Goal: Task Accomplishment & Management: Manage account settings

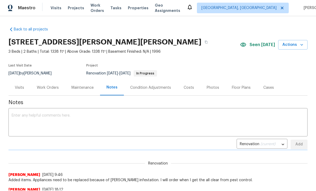
scroll to position [0, 0]
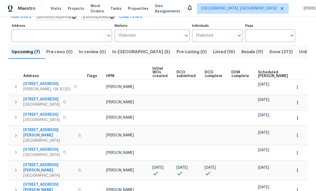
scroll to position [18, 0]
click at [43, 162] on span "230 Oak Meadows Pl" at bounding box center [49, 167] width 52 height 11
click at [298, 168] on icon "button" at bounding box center [297, 170] width 5 height 5
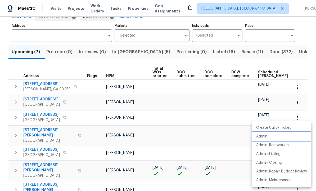
click at [267, 136] on p "Admin" at bounding box center [261, 137] width 11 height 6
click at [129, 33] on div at bounding box center [158, 95] width 316 height 191
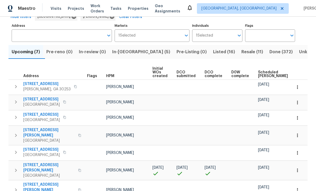
click at [127, 48] on span "In-reno (5)" at bounding box center [141, 51] width 58 height 7
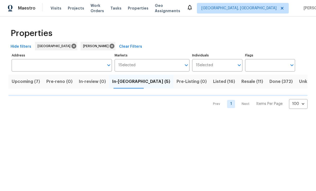
scroll to position [0, 0]
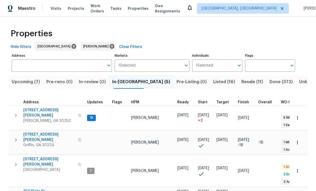
click at [43, 157] on span "[STREET_ADDRESS][PERSON_NAME]" at bounding box center [49, 162] width 52 height 11
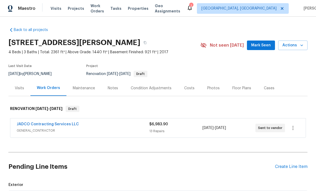
click at [260, 44] on span "Mark Seen" at bounding box center [261, 45] width 20 height 7
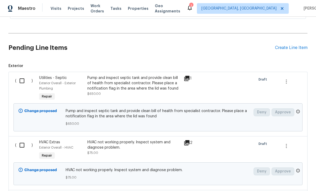
scroll to position [137, 0]
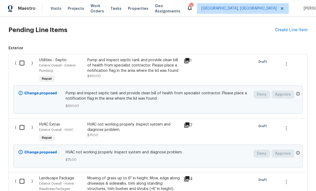
click at [21, 63] on input "checkbox" at bounding box center [23, 62] width 15 height 11
checkbox input "true"
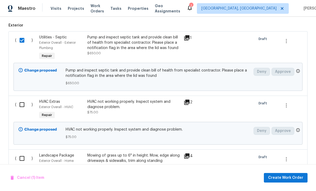
scroll to position [160, 0]
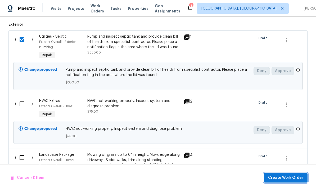
click at [287, 178] on span "Create Work Order" at bounding box center [285, 178] width 35 height 7
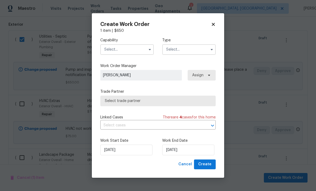
click at [133, 51] on input "text" at bounding box center [127, 49] width 54 height 11
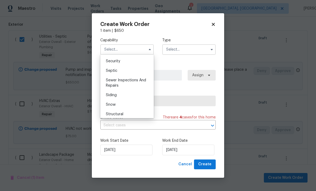
scroll to position [548, 0]
click at [141, 76] on div "Septic" at bounding box center [127, 73] width 51 height 10
type input "Septic"
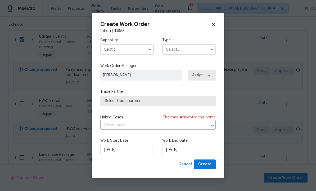
click at [188, 51] on input "text" at bounding box center [189, 49] width 54 height 11
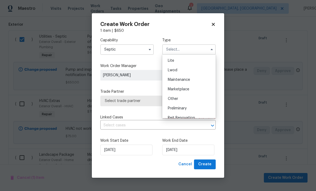
scroll to position [85, 0]
click at [187, 110] on span "Renovation" at bounding box center [178, 110] width 20 height 4
type input "Renovation"
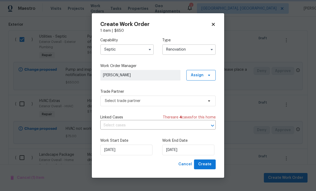
scroll to position [0, 0]
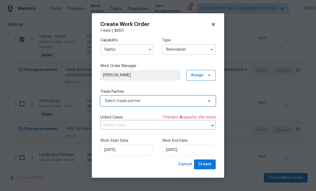
click at [190, 104] on span "Select trade partner" at bounding box center [158, 101] width 116 height 11
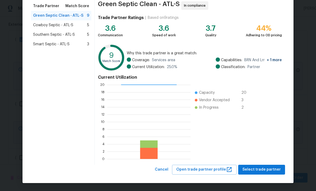
scroll to position [43, 0]
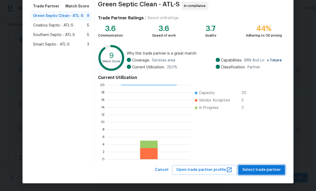
click at [263, 169] on span "Select trade partner" at bounding box center [262, 170] width 38 height 7
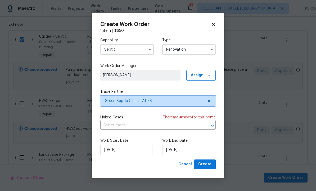
scroll to position [0, 0]
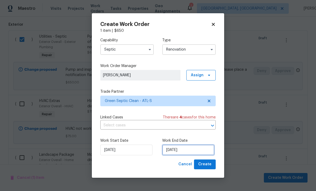
click at [190, 150] on input "9/8/2025" at bounding box center [188, 150] width 52 height 11
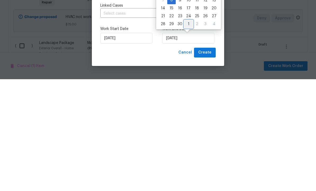
click at [188, 132] on div "1" at bounding box center [188, 135] width 9 height 7
type input "10/1/2025"
select select "9"
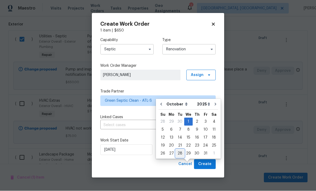
click at [180, 150] on div "28" at bounding box center [180, 153] width 8 height 7
type input "10/28/2025"
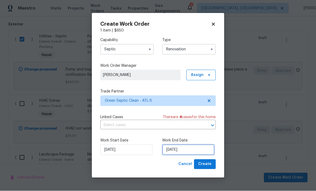
click at [188, 147] on input "10/28/2025" at bounding box center [188, 150] width 52 height 11
select select "9"
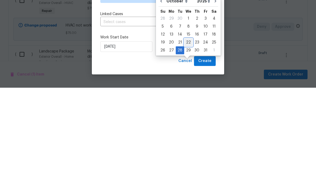
click at [189, 142] on div "22" at bounding box center [188, 145] width 8 height 7
type input "10/22/2025"
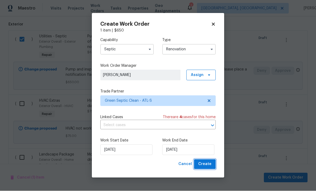
click at [207, 163] on span "Create" at bounding box center [204, 164] width 13 height 7
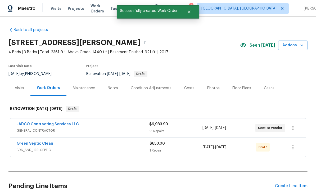
scroll to position [5, 0]
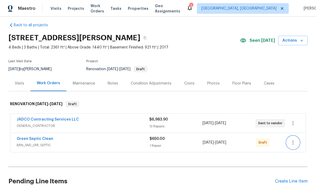
click at [293, 139] on icon "button" at bounding box center [293, 142] width 6 height 6
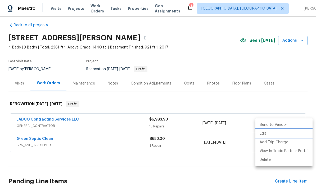
click at [271, 133] on li "Edit" at bounding box center [284, 133] width 57 height 9
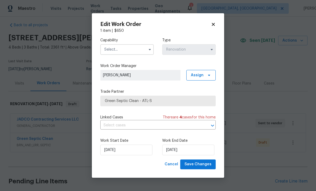
click at [144, 48] on input "text" at bounding box center [127, 49] width 54 height 11
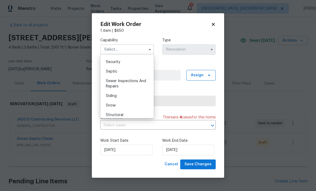
scroll to position [544, 0]
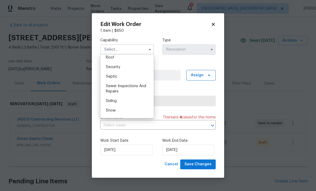
click at [136, 77] on div "Septic" at bounding box center [127, 77] width 51 height 10
type input "Septic"
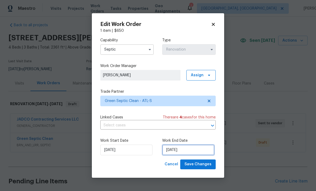
click at [195, 149] on input "10/22/2025" at bounding box center [188, 150] width 52 height 11
select select "9"
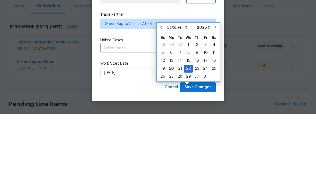
click at [162, 102] on icon "Go to previous month" at bounding box center [161, 104] width 4 height 4
type input "9/22/2025"
select select "8"
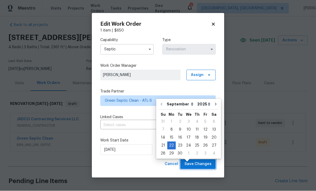
click at [198, 163] on span "Save Changes" at bounding box center [198, 164] width 27 height 7
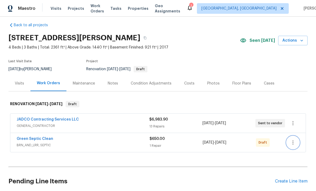
click at [294, 139] on icon "button" at bounding box center [293, 142] width 6 height 6
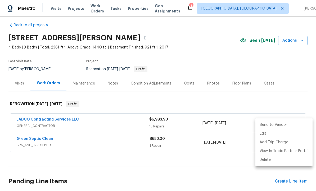
click at [277, 124] on li "Send to Vendor" at bounding box center [284, 125] width 57 height 9
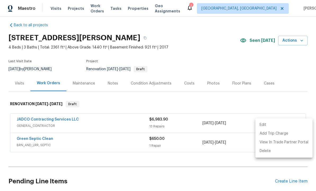
click at [282, 78] on div at bounding box center [158, 95] width 316 height 191
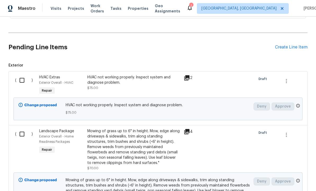
scroll to position [141, 0]
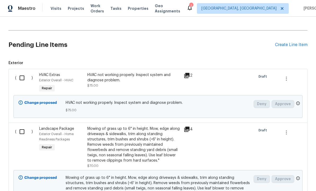
click at [21, 72] on input "checkbox" at bounding box center [23, 77] width 15 height 11
checkbox input "true"
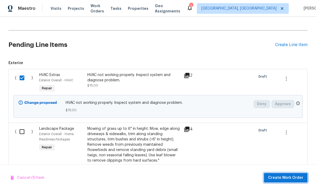
click at [284, 178] on span "Create Work Order" at bounding box center [285, 178] width 35 height 7
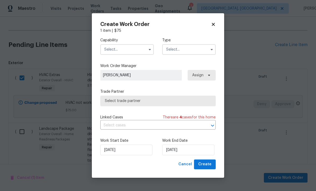
click at [126, 48] on input "text" at bounding box center [127, 49] width 54 height 11
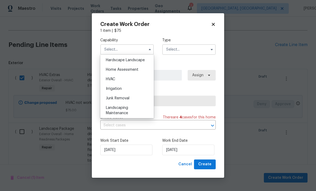
scroll to position [306, 0]
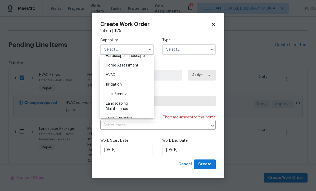
click at [136, 76] on div "HVAC" at bounding box center [127, 75] width 51 height 10
type input "HVAC"
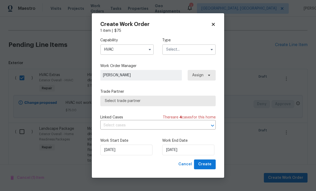
click at [189, 51] on input "text" at bounding box center [189, 49] width 54 height 11
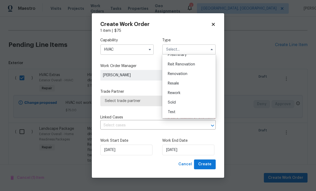
scroll to position [120, 0]
click at [190, 75] on div "Renovation" at bounding box center [189, 74] width 51 height 10
type input "Renovation"
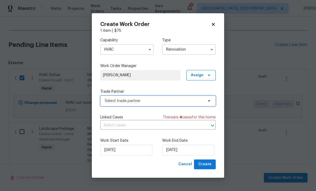
click at [181, 101] on span "Select trade partner" at bounding box center [154, 100] width 99 height 5
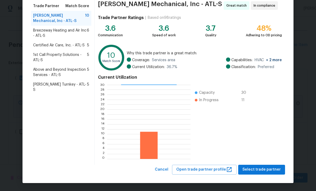
scroll to position [43, 0]
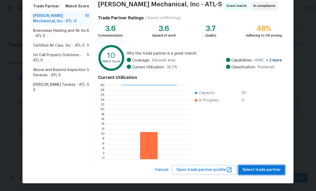
click at [258, 170] on span "Select trade partner" at bounding box center [262, 170] width 38 height 7
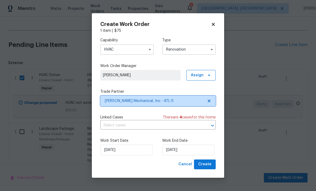
scroll to position [0, 0]
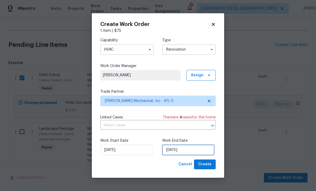
click at [187, 150] on input "9/8/2025" at bounding box center [188, 150] width 52 height 11
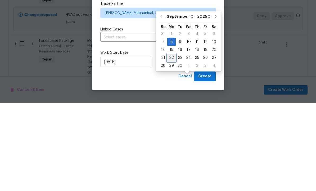
click at [174, 142] on div "22" at bounding box center [171, 145] width 8 height 7
type input "9/22/2025"
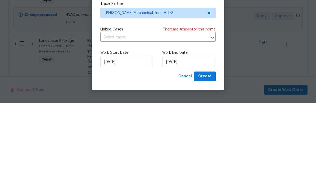
scroll to position [18, 0]
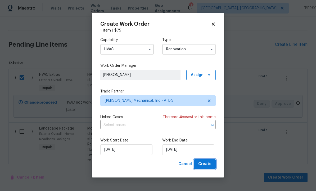
click at [204, 162] on span "Create" at bounding box center [204, 164] width 13 height 7
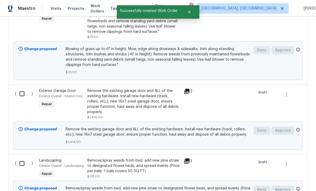
scroll to position [226, 0]
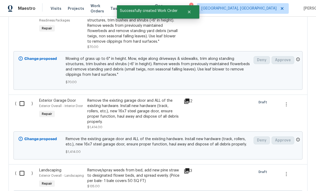
click at [20, 98] on input "checkbox" at bounding box center [23, 103] width 15 height 11
checkbox input "true"
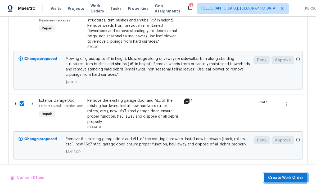
click at [286, 178] on span "Create Work Order" at bounding box center [285, 178] width 35 height 7
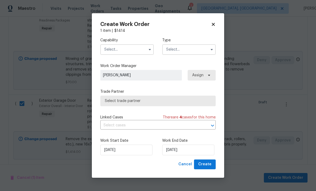
click at [128, 47] on input "text" at bounding box center [127, 49] width 54 height 11
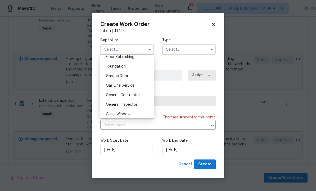
scroll to position [219, 0]
click at [132, 76] on div "Garage Door" at bounding box center [127, 76] width 51 height 10
type input "Garage Door"
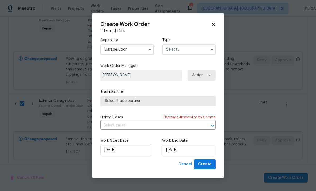
click at [187, 51] on input "text" at bounding box center [189, 49] width 54 height 11
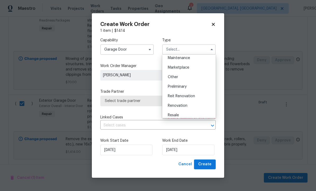
scroll to position [92, 0]
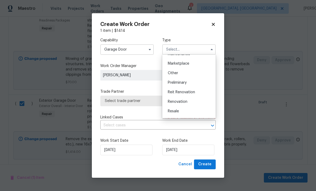
click at [187, 103] on span "Renovation" at bounding box center [178, 102] width 20 height 4
type input "Renovation"
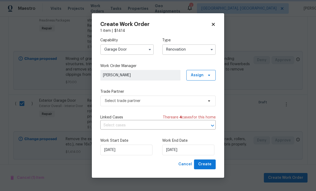
scroll to position [0, 0]
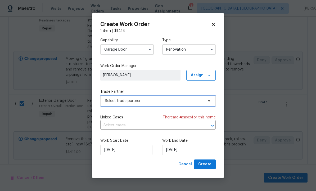
click at [171, 100] on span "Select trade partner" at bounding box center [154, 100] width 99 height 5
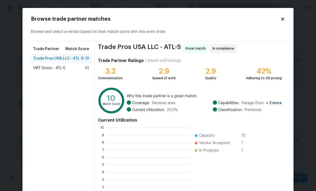
scroll to position [74, 84]
click at [66, 69] on div "VMT Doors - ATL-S 10" at bounding box center [61, 67] width 56 height 5
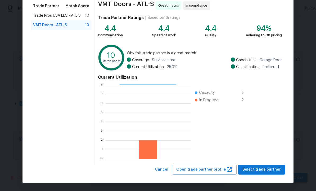
scroll to position [43, 0]
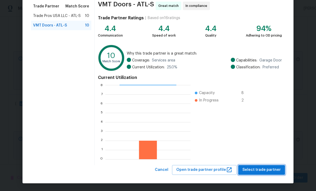
click at [259, 170] on span "Select trade partner" at bounding box center [262, 170] width 38 height 7
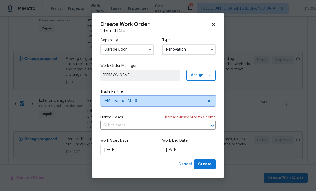
scroll to position [0, 0]
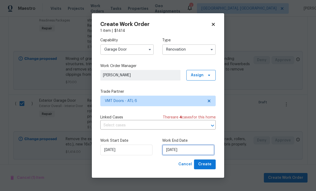
click at [189, 150] on input "9/8/2025" at bounding box center [188, 150] width 52 height 11
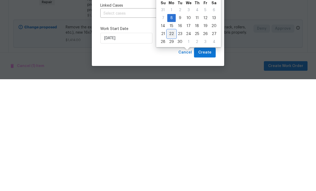
click at [171, 142] on div "22" at bounding box center [171, 145] width 8 height 7
type input "9/22/2025"
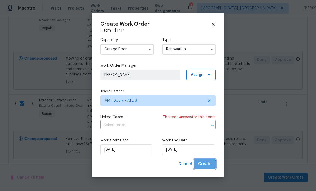
click at [206, 165] on span "Create" at bounding box center [204, 164] width 13 height 7
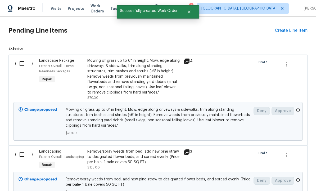
scroll to position [194, 0]
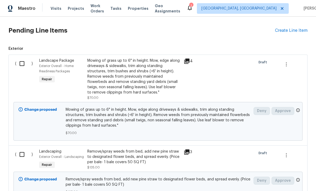
click at [26, 58] on input "checkbox" at bounding box center [23, 63] width 15 height 11
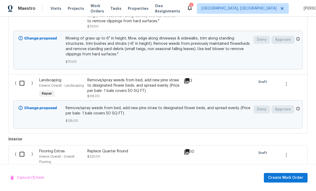
scroll to position [269, 0]
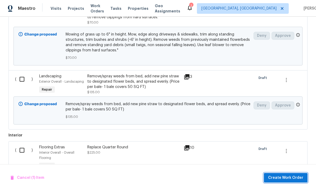
click at [288, 177] on span "Create Work Order" at bounding box center [285, 178] width 35 height 7
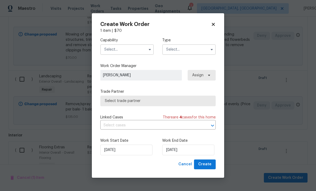
click at [132, 48] on input "text" at bounding box center [127, 49] width 54 height 11
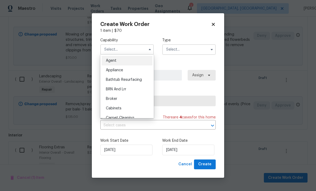
click at [215, 25] on icon at bounding box center [213, 24] width 5 height 5
checkbox input "false"
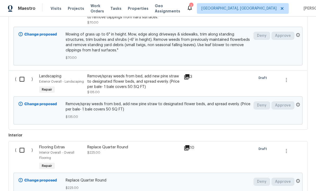
click at [21, 74] on input "checkbox" at bounding box center [23, 79] width 15 height 11
checkbox input "true"
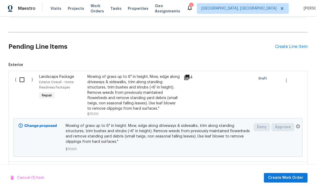
scroll to position [175, 0]
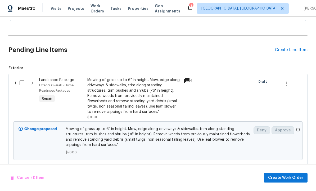
click at [22, 77] on input "checkbox" at bounding box center [23, 82] width 15 height 11
checkbox input "true"
click at [286, 175] on span "Create Work Order" at bounding box center [285, 178] width 35 height 7
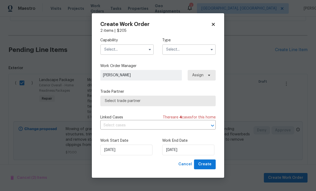
click at [146, 49] on input "text" at bounding box center [127, 49] width 54 height 11
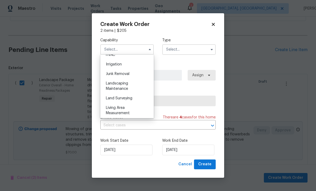
scroll to position [325, 0]
click at [132, 89] on div "Landscaping Maintenance" at bounding box center [127, 86] width 51 height 15
type input "Landscaping Maintenance"
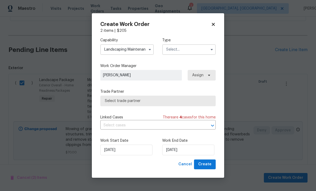
click at [187, 54] on input "text" at bounding box center [189, 49] width 54 height 11
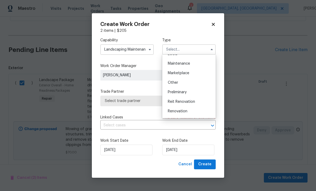
scroll to position [86, 0]
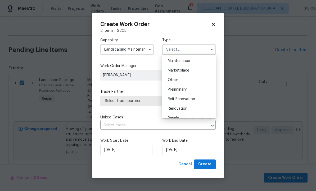
click at [187, 109] on span "Renovation" at bounding box center [178, 109] width 20 height 4
type input "Renovation"
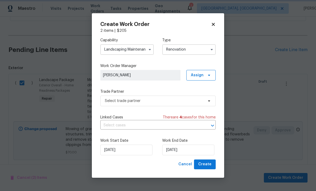
scroll to position [0, 0]
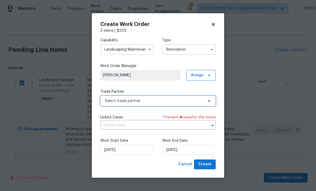
click at [181, 102] on span "Select trade partner" at bounding box center [154, 100] width 99 height 5
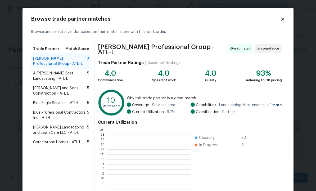
scroll to position [74, 83]
click at [45, 143] on span "Cornerstone Homes - ATL-L" at bounding box center [57, 142] width 48 height 5
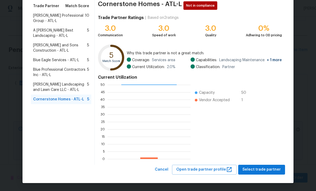
scroll to position [43, 0]
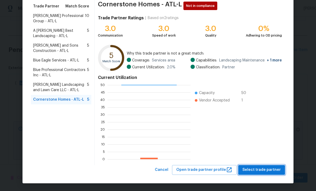
click at [259, 171] on span "Select trade partner" at bounding box center [262, 170] width 38 height 7
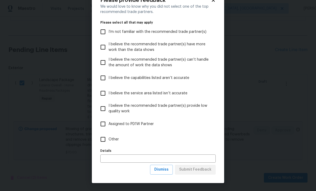
scroll to position [19, 0]
click at [165, 171] on span "Dismiss" at bounding box center [161, 169] width 14 height 7
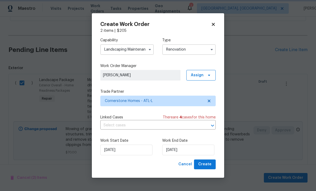
scroll to position [0, 0]
click at [191, 151] on input "9/8/2025" at bounding box center [188, 150] width 52 height 11
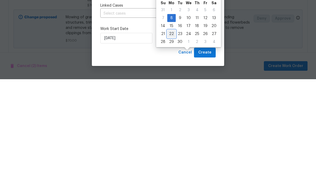
click at [172, 142] on div "22" at bounding box center [171, 145] width 8 height 7
type input "9/22/2025"
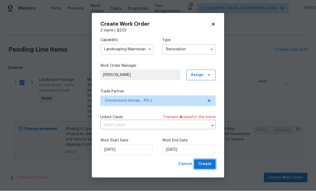
click at [206, 166] on span "Create" at bounding box center [204, 164] width 13 height 7
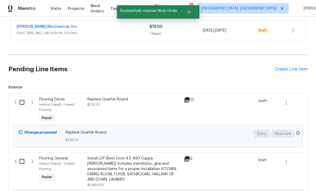
click at [21, 97] on input "checkbox" at bounding box center [23, 102] width 15 height 11
checkbox input "true"
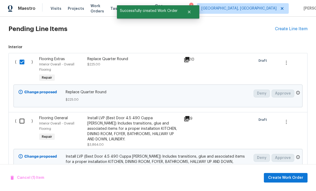
scroll to position [218, 0]
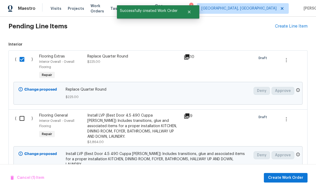
click at [23, 113] on input "checkbox" at bounding box center [23, 118] width 15 height 11
checkbox input "true"
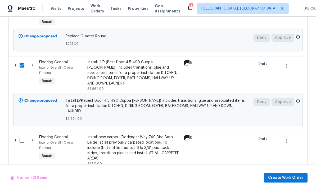
scroll to position [272, 0]
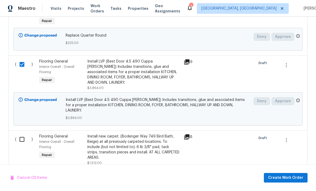
click at [25, 134] on input "checkbox" at bounding box center [23, 139] width 15 height 11
checkbox input "true"
click at [284, 177] on span "Create Work Order" at bounding box center [285, 178] width 35 height 7
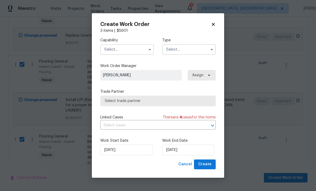
click at [133, 49] on input "text" at bounding box center [127, 49] width 54 height 11
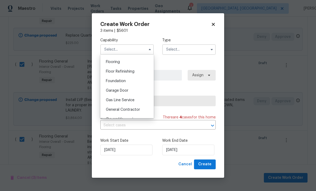
scroll to position [205, 0]
click at [134, 63] on div "Flooring" at bounding box center [127, 62] width 51 height 10
type input "Flooring"
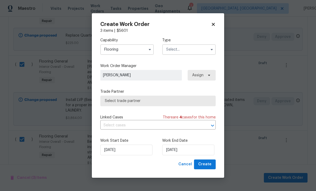
click at [190, 48] on input "text" at bounding box center [189, 49] width 54 height 11
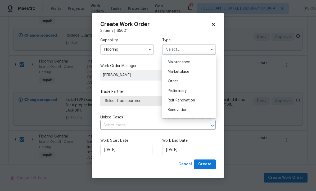
scroll to position [92, 0]
click at [188, 103] on div "Renovation" at bounding box center [189, 102] width 51 height 10
type input "Renovation"
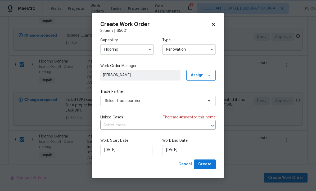
scroll to position [0, 0]
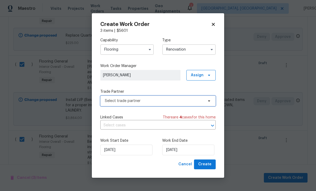
click at [182, 101] on span "Select trade partner" at bounding box center [154, 100] width 99 height 5
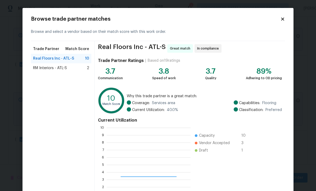
scroll to position [74, 84]
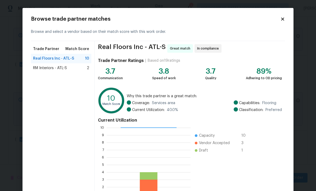
click at [76, 69] on div "RM Interiors - ATL-S 2" at bounding box center [61, 67] width 56 height 5
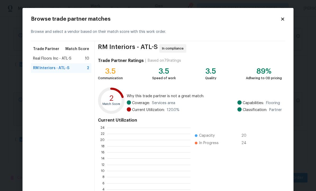
scroll to position [1, 1]
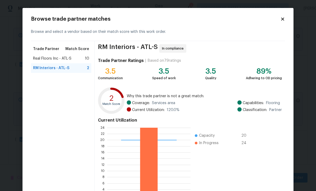
click at [44, 59] on span "Real Floors Inc - ATL-S" at bounding box center [52, 58] width 38 height 5
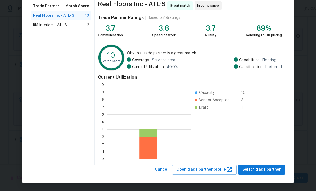
scroll to position [43, 0]
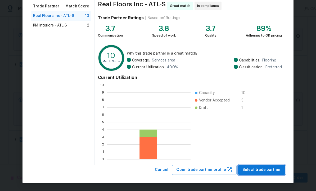
click at [261, 170] on span "Select trade partner" at bounding box center [262, 170] width 38 height 7
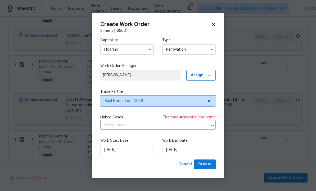
scroll to position [0, 0]
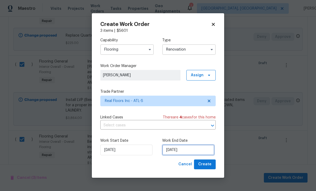
click at [187, 150] on input "9/8/2025" at bounding box center [188, 150] width 52 height 11
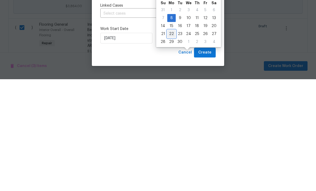
click at [171, 142] on div "22" at bounding box center [171, 145] width 8 height 7
type input "9/22/2025"
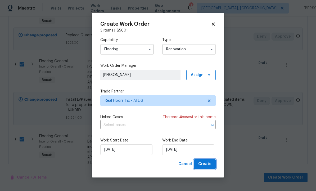
click at [207, 165] on span "Create" at bounding box center [204, 164] width 13 height 7
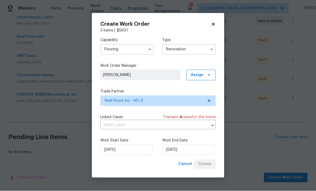
scroll to position [108, 0]
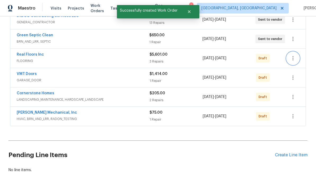
click at [293, 55] on icon "button" at bounding box center [293, 58] width 6 height 6
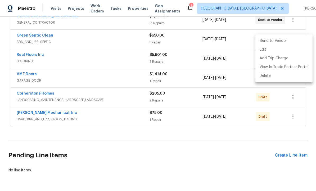
click at [282, 40] on li "Send to Vendor" at bounding box center [284, 41] width 57 height 9
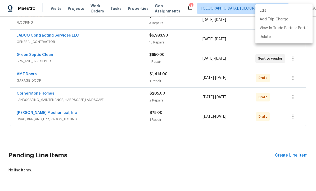
click at [294, 63] on div at bounding box center [158, 95] width 316 height 191
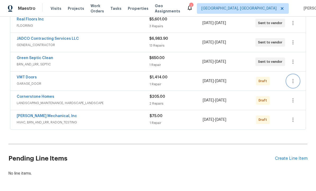
click at [291, 78] on icon "button" at bounding box center [293, 81] width 6 height 6
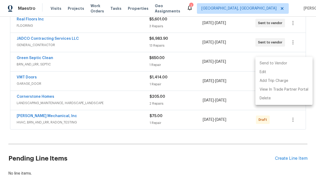
click at [289, 64] on li "Send to Vendor" at bounding box center [284, 63] width 57 height 9
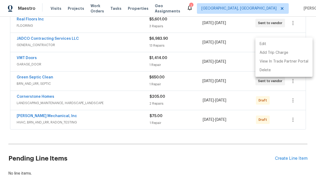
click at [284, 86] on div at bounding box center [158, 95] width 316 height 191
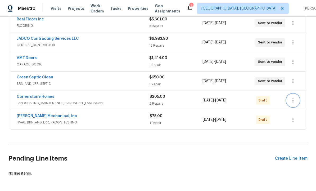
click at [294, 98] on icon "button" at bounding box center [293, 100] width 1 height 4
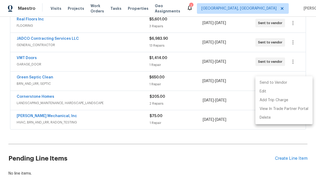
click at [289, 81] on li "Send to Vendor" at bounding box center [284, 82] width 57 height 9
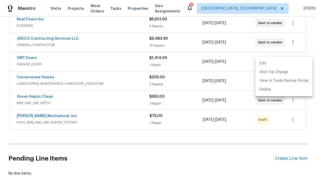
click at [294, 104] on div at bounding box center [158, 95] width 316 height 191
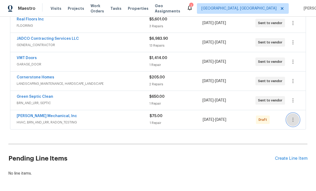
click at [294, 117] on icon "button" at bounding box center [293, 120] width 6 height 6
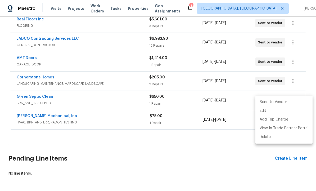
click at [286, 103] on li "Send to Vendor" at bounding box center [284, 102] width 57 height 9
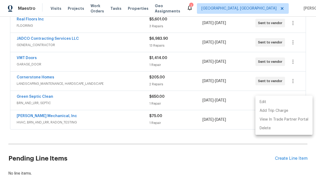
click at [241, 144] on div at bounding box center [158, 95] width 316 height 191
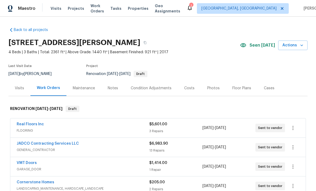
scroll to position [0, 0]
click at [113, 86] on div "Notes" at bounding box center [113, 88] width 10 height 5
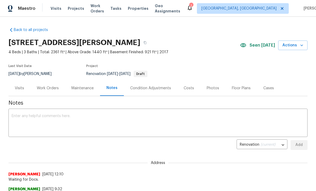
click at [84, 118] on textarea at bounding box center [158, 123] width 293 height 19
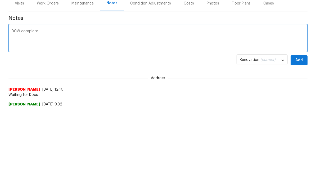
type textarea "D0W complete"
click at [307, 140] on button "Add" at bounding box center [299, 145] width 17 height 10
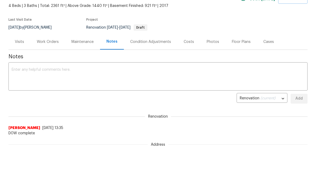
scroll to position [45, 0]
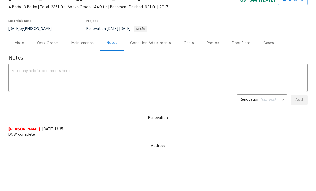
click at [85, 44] on div "Maintenance" at bounding box center [83, 43] width 22 height 5
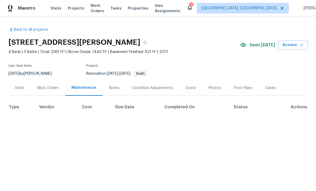
click at [113, 90] on div "Notes" at bounding box center [114, 88] width 10 height 5
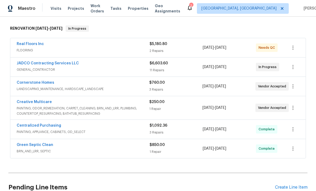
scroll to position [75, 0]
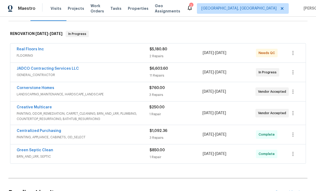
click at [42, 86] on link "Cornerstone Homes" at bounding box center [36, 88] width 38 height 4
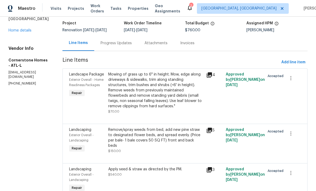
scroll to position [33, 0]
click at [132, 45] on div "Progress Updates" at bounding box center [116, 43] width 31 height 5
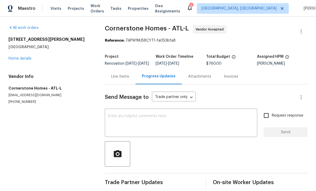
scroll to position [10, 0]
click at [162, 116] on textarea at bounding box center [181, 123] width 146 height 19
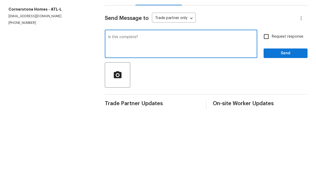
type textarea "Is this complete?"
click at [268, 110] on input "Request response" at bounding box center [266, 115] width 11 height 11
checkbox input "true"
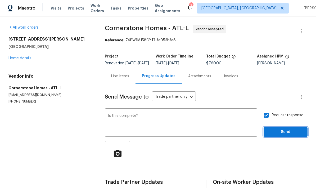
click at [285, 129] on span "Send" at bounding box center [286, 132] width 36 height 7
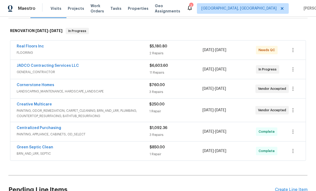
scroll to position [79, 0]
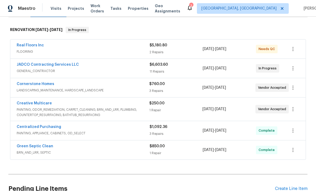
click at [46, 102] on link "Creative Multicare" at bounding box center [34, 103] width 35 height 4
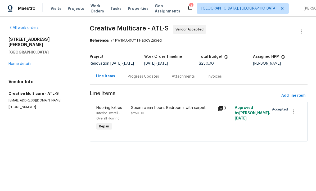
click at [151, 79] on div "Progress Updates" at bounding box center [143, 76] width 31 height 5
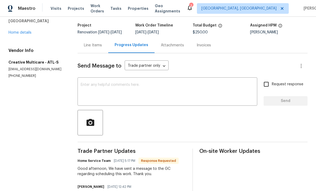
scroll to position [31, 0]
click at [95, 45] on div "Line Items" at bounding box center [93, 45] width 18 height 5
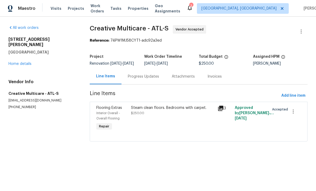
click at [143, 79] on div "Progress Updates" at bounding box center [143, 76] width 31 height 5
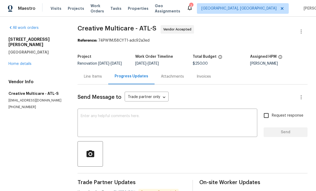
click at [142, 126] on textarea at bounding box center [168, 123] width 174 height 19
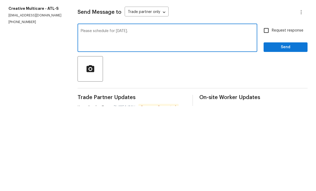
type textarea "Please schedule for Monday."
click at [268, 110] on input "Request response" at bounding box center [266, 115] width 11 height 11
checkbox input "true"
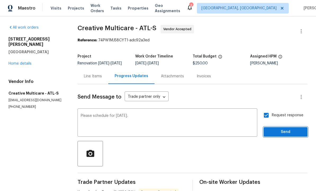
click at [282, 129] on span "Send" at bounding box center [286, 132] width 36 height 7
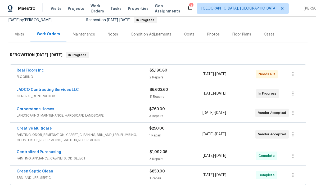
scroll to position [55, 0]
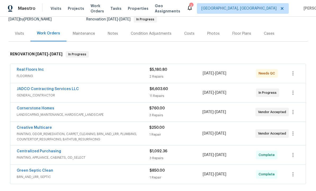
click at [51, 90] on link "JADCO Contracting Services LLC" at bounding box center [48, 89] width 62 height 4
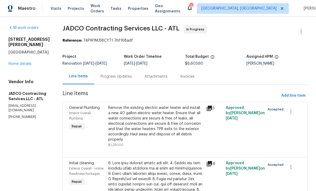
click at [132, 78] on div "Progress Updates" at bounding box center [116, 76] width 31 height 5
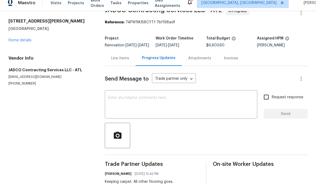
scroll to position [18, 0]
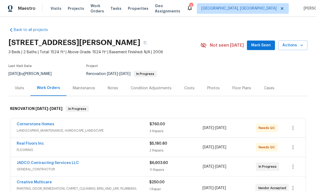
click at [110, 131] on span "LANDSCAPING_MAINTENANCE, HARDSCAPE_LANDSCAPE" at bounding box center [83, 130] width 133 height 5
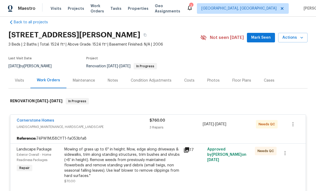
scroll to position [5, 0]
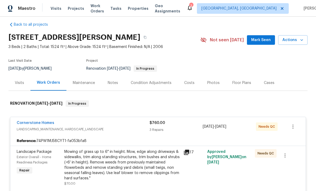
click at [52, 122] on link "Cornerstone Homes" at bounding box center [36, 123] width 38 height 4
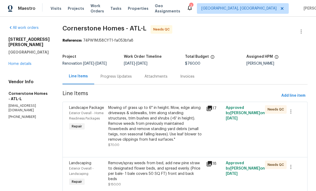
click at [188, 127] on div "Mowing of grass up to 6" in height. Mow, edge along driveways & sidewalks, trim…" at bounding box center [155, 123] width 95 height 37
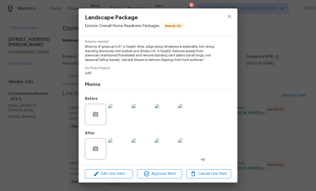
scroll to position [54, 0]
click at [122, 151] on img at bounding box center [118, 148] width 21 height 21
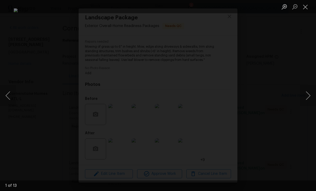
click at [305, 94] on button "Next image" at bounding box center [308, 95] width 16 height 21
click at [303, 97] on button "Next image" at bounding box center [308, 95] width 16 height 21
click at [304, 96] on button "Next image" at bounding box center [308, 95] width 16 height 21
click at [302, 97] on button "Next image" at bounding box center [308, 95] width 16 height 21
click at [301, 100] on button "Next image" at bounding box center [308, 95] width 16 height 21
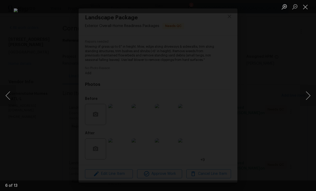
click at [304, 98] on button "Next image" at bounding box center [308, 95] width 16 height 21
click at [303, 99] on button "Next image" at bounding box center [308, 95] width 16 height 21
click at [307, 7] on button "Close lightbox" at bounding box center [305, 6] width 11 height 9
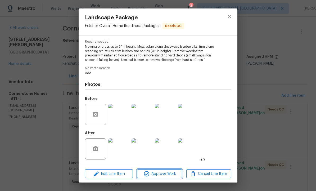
click at [157, 174] on span "Approve Work" at bounding box center [160, 174] width 42 height 7
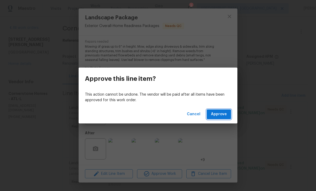
click at [218, 114] on span "Approve" at bounding box center [219, 114] width 16 height 7
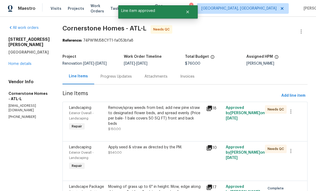
click at [174, 116] on div "Remove/spray weeds from bed, add new pine straw to designated flower beds, and …" at bounding box center [155, 115] width 95 height 21
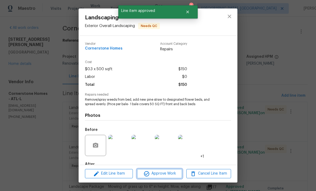
click at [162, 174] on span "Approve Work" at bounding box center [160, 173] width 42 height 7
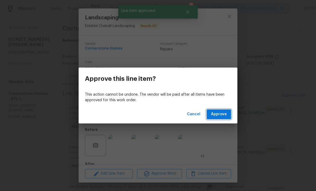
click at [220, 114] on span "Approve" at bounding box center [219, 114] width 16 height 7
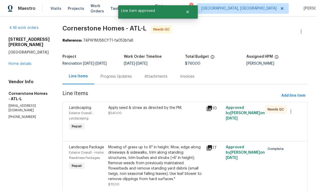
click at [164, 122] on div "Apply seed & straw as directed by the PM. $540.00" at bounding box center [156, 119] width 98 height 30
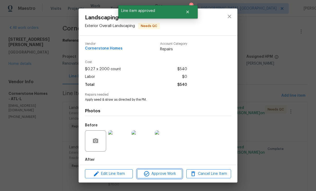
click at [160, 173] on span "Approve Work" at bounding box center [160, 174] width 42 height 7
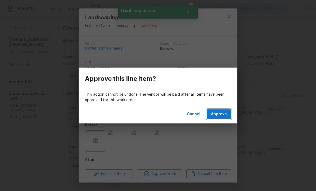
click at [214, 117] on span "Approve" at bounding box center [219, 114] width 16 height 7
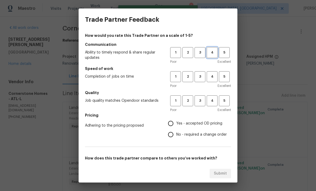
click at [211, 53] on span "4" at bounding box center [212, 53] width 10 height 6
click at [210, 75] on span "4" at bounding box center [212, 77] width 10 height 6
click at [210, 100] on span "4" at bounding box center [212, 101] width 10 height 6
click at [171, 121] on input "Yes - accepted OD pricing" at bounding box center [170, 123] width 11 height 11
radio input "true"
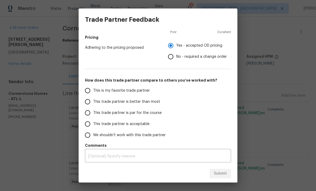
scroll to position [78, 0]
click at [90, 103] on input "This trade partner is better than most" at bounding box center [87, 101] width 11 height 11
click at [220, 176] on span "Submit" at bounding box center [220, 173] width 13 height 7
radio input "true"
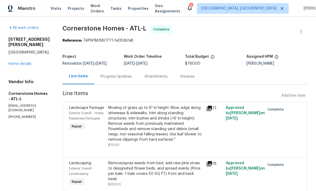
radio input "false"
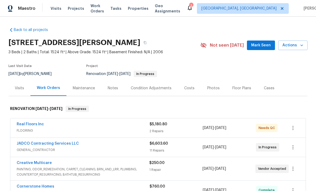
click at [70, 126] on div "Real Floors Inc" at bounding box center [83, 125] width 133 height 6
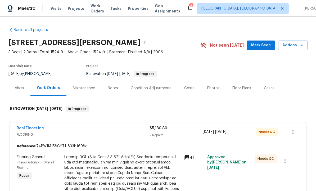
click at [33, 128] on link "Real Floors Inc" at bounding box center [30, 128] width 27 height 4
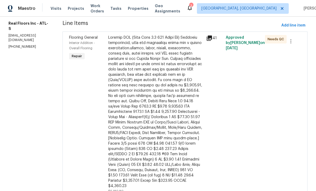
scroll to position [64, 0]
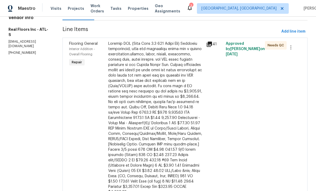
click at [182, 122] on div at bounding box center [155, 118] width 95 height 154
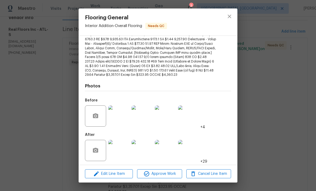
scroll to position [95, 0]
click at [120, 149] on img at bounding box center [118, 150] width 21 height 21
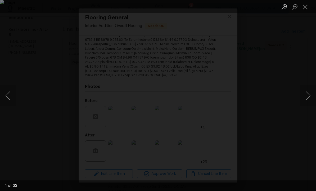
click at [308, 96] on button "Next image" at bounding box center [308, 95] width 16 height 21
click at [307, 96] on button "Next image" at bounding box center [308, 95] width 16 height 21
click at [307, 98] on button "Next image" at bounding box center [308, 95] width 16 height 21
click at [307, 97] on button "Next image" at bounding box center [308, 95] width 16 height 21
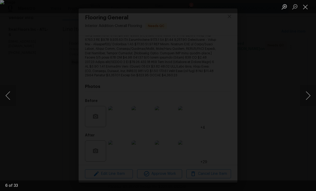
click at [308, 96] on button "Next image" at bounding box center [308, 95] width 16 height 21
click at [307, 96] on button "Next image" at bounding box center [308, 95] width 16 height 21
click at [307, 97] on button "Next image" at bounding box center [308, 95] width 16 height 21
click at [308, 96] on button "Next image" at bounding box center [308, 95] width 16 height 21
click at [308, 97] on button "Next image" at bounding box center [308, 95] width 16 height 21
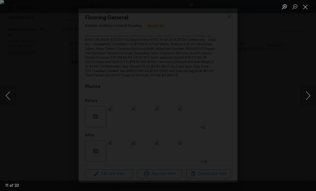
click at [309, 95] on button "Next image" at bounding box center [308, 95] width 16 height 21
click at [308, 95] on button "Next image" at bounding box center [308, 95] width 16 height 21
click at [308, 97] on button "Next image" at bounding box center [308, 95] width 16 height 21
click at [307, 95] on button "Next image" at bounding box center [308, 95] width 16 height 21
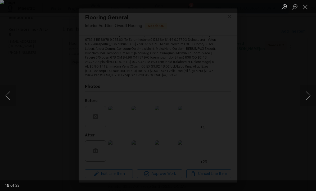
click at [307, 95] on button "Next image" at bounding box center [308, 95] width 16 height 21
click at [309, 95] on button "Next image" at bounding box center [308, 95] width 16 height 21
click at [307, 98] on button "Next image" at bounding box center [308, 95] width 16 height 21
click at [308, 96] on button "Next image" at bounding box center [308, 95] width 16 height 21
click at [309, 95] on button "Next image" at bounding box center [308, 95] width 16 height 21
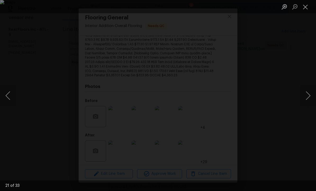
click at [309, 96] on button "Next image" at bounding box center [308, 95] width 16 height 21
click at [309, 95] on button "Next image" at bounding box center [308, 95] width 16 height 21
click at [308, 94] on button "Next image" at bounding box center [308, 95] width 16 height 21
click at [308, 95] on button "Next image" at bounding box center [308, 95] width 16 height 21
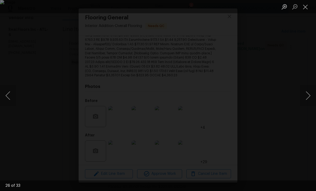
click at [309, 95] on button "Next image" at bounding box center [308, 95] width 16 height 21
click at [308, 95] on button "Next image" at bounding box center [308, 95] width 16 height 21
click at [309, 94] on button "Next image" at bounding box center [308, 95] width 16 height 21
click at [308, 93] on button "Next image" at bounding box center [308, 95] width 16 height 21
click at [307, 4] on button "Close lightbox" at bounding box center [305, 6] width 11 height 9
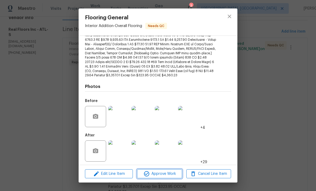
click at [160, 173] on span "Approve Work" at bounding box center [160, 174] width 42 height 7
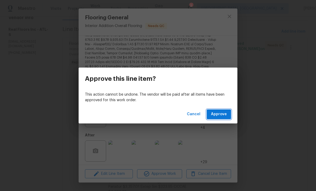
click at [220, 114] on span "Approve" at bounding box center [219, 114] width 16 height 7
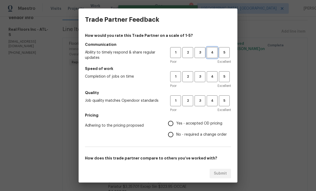
click at [213, 52] on span "4" at bounding box center [212, 53] width 10 height 6
click at [211, 77] on span "4" at bounding box center [212, 77] width 10 height 6
click at [213, 100] on span "4" at bounding box center [212, 101] width 10 height 6
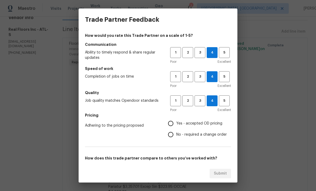
click at [172, 125] on input "Yes - accepted OD pricing" at bounding box center [170, 123] width 11 height 11
radio input "true"
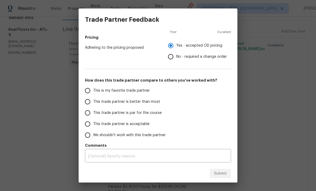
scroll to position [78, 0]
click at [154, 102] on span "This trade partner is better than most" at bounding box center [126, 102] width 67 height 6
click at [93, 102] on input "This trade partner is better than most" at bounding box center [87, 101] width 11 height 11
click at [218, 176] on span "Submit" at bounding box center [220, 173] width 13 height 7
radio input "true"
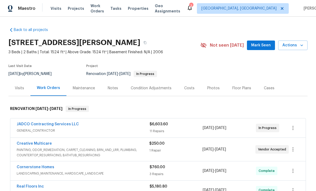
click at [114, 88] on div "Notes" at bounding box center [113, 88] width 10 height 5
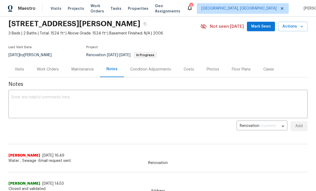
scroll to position [16, 0]
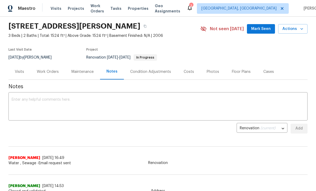
click at [91, 110] on textarea at bounding box center [158, 107] width 293 height 19
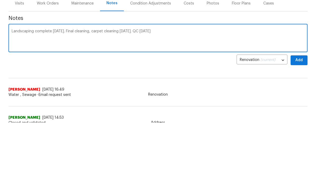
type textarea "Landscaping complete today. Final cleaning, carpet cleaning Monday. QC Tuesday"
click at [300, 125] on span "Add" at bounding box center [299, 128] width 8 height 7
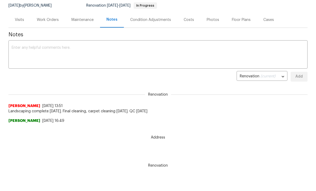
scroll to position [0, 0]
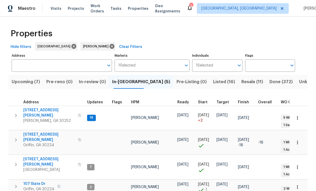
scroll to position [4, 0]
click at [42, 132] on span "[STREET_ADDRESS][PERSON_NAME]" at bounding box center [49, 137] width 52 height 11
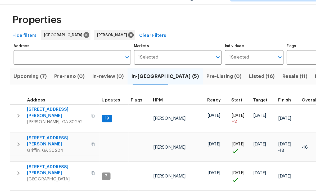
scroll to position [18, 0]
click at [31, 74] on span "Upcoming (7)" at bounding box center [26, 77] width 28 height 7
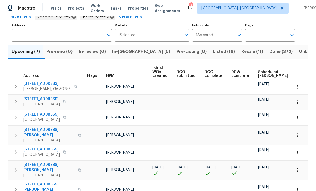
click at [32, 127] on span "[STREET_ADDRESS][PERSON_NAME]" at bounding box center [49, 132] width 52 height 11
click at [299, 133] on icon "button" at bounding box center [297, 135] width 5 height 5
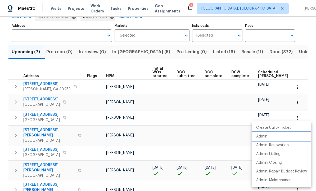
click at [268, 138] on li "Admin" at bounding box center [281, 136] width 59 height 9
click at [294, 87] on div at bounding box center [158, 95] width 316 height 191
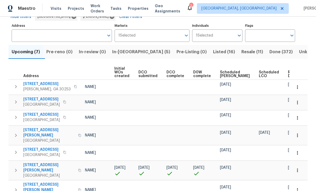
scroll to position [0, 38]
click at [289, 70] on span "Ready Date" at bounding box center [295, 73] width 12 height 7
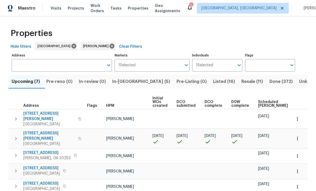
scroll to position [0, 0]
click at [296, 89] on button "Unknown (0)" at bounding box center [313, 82] width 34 height 14
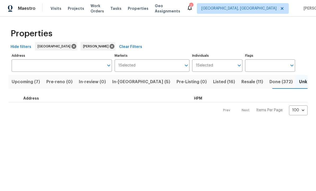
click at [32, 81] on span "Upcoming (7)" at bounding box center [26, 81] width 28 height 7
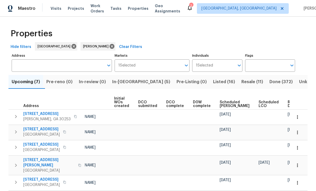
scroll to position [0, 38]
click at [289, 104] on span "Ready Date" at bounding box center [295, 103] width 12 height 7
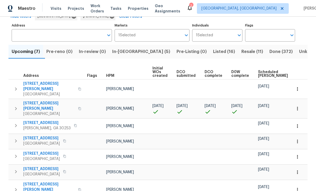
scroll to position [30, 0]
click at [41, 121] on span "[STREET_ADDRESS]" at bounding box center [46, 123] width 47 height 5
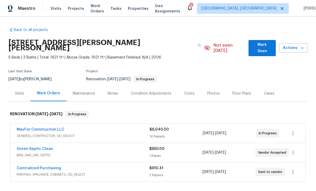
click at [114, 91] on div "Notes" at bounding box center [113, 93] width 10 height 5
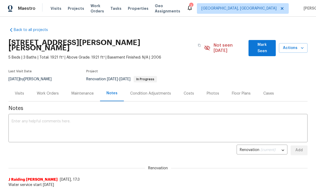
scroll to position [5, 0]
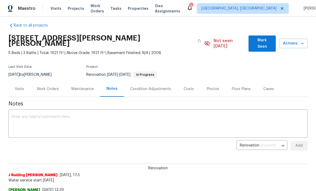
click at [69, 119] on textarea at bounding box center [158, 124] width 293 height 19
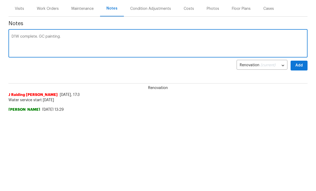
type textarea "D1W complete. GC painting."
click at [302, 143] on span "Add" at bounding box center [299, 146] width 8 height 7
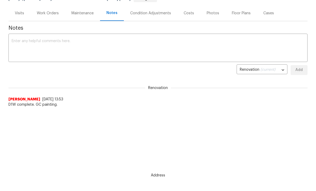
scroll to position [0, 0]
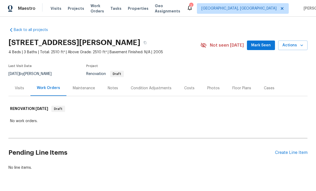
click at [149, 90] on div "Condition Adjustments" at bounding box center [151, 88] width 41 height 5
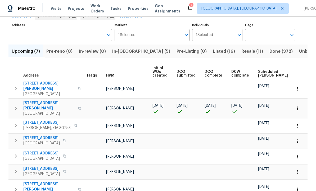
scroll to position [30, 0]
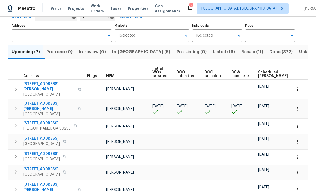
click at [38, 136] on span "[STREET_ADDRESS]" at bounding box center [41, 138] width 37 height 5
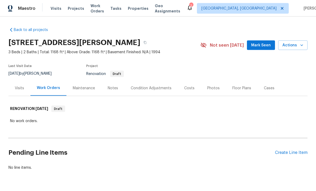
scroll to position [15, 0]
